Goal: Task Accomplishment & Management: Manage account settings

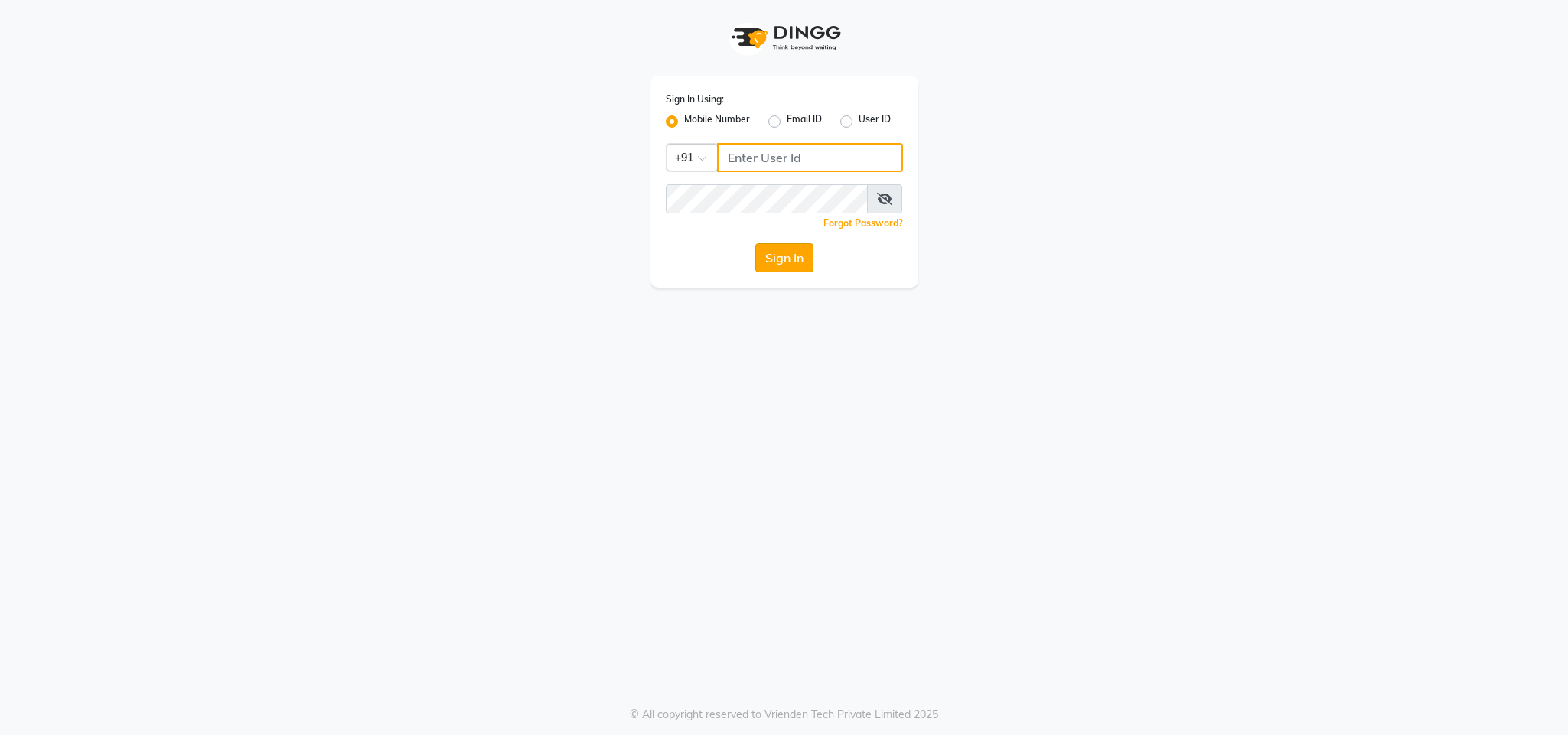
type input "8591746672"
click at [802, 262] on button "Sign In" at bounding box center [784, 258] width 58 height 29
type input "8591746672"
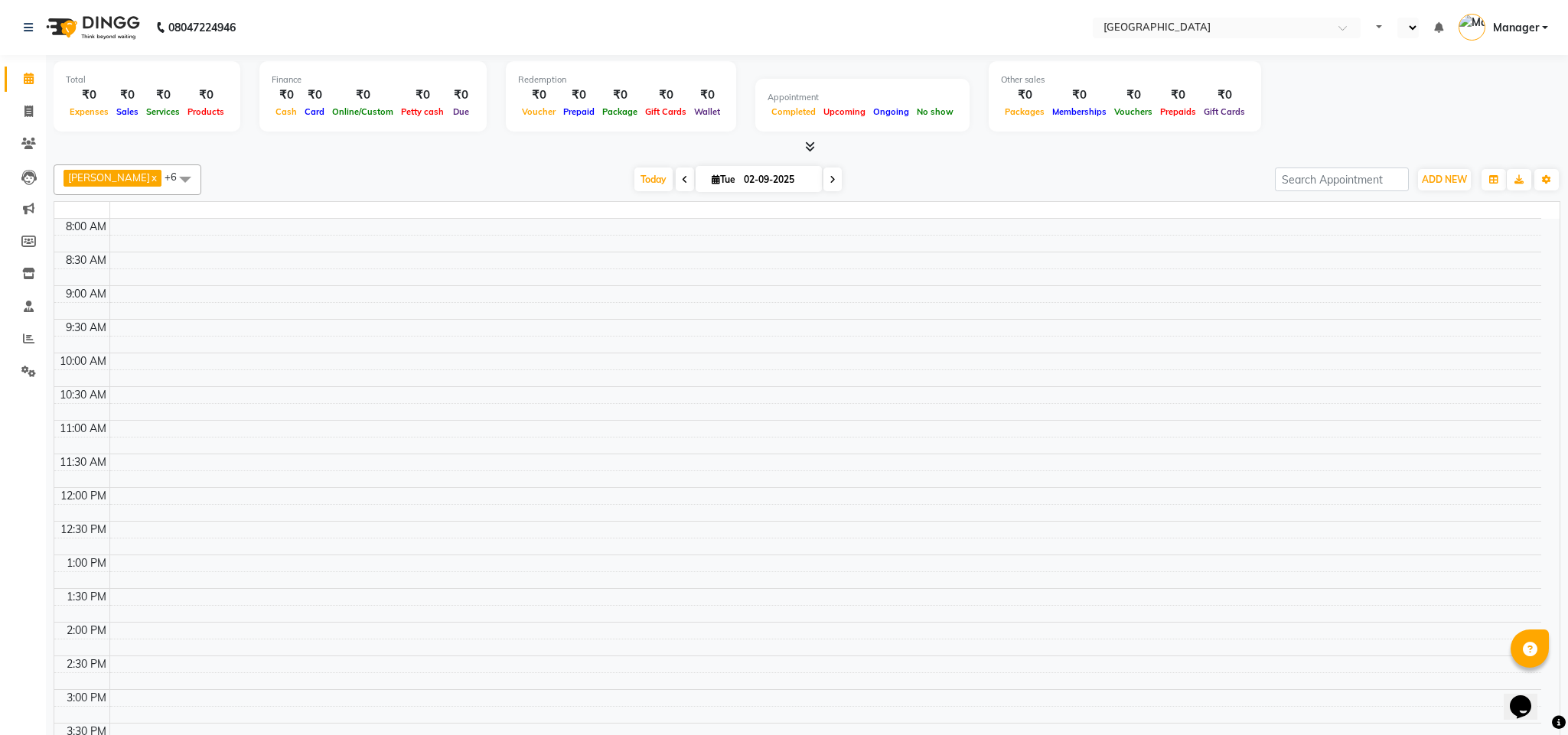
select select "en"
